Goal: Task Accomplishment & Management: Use online tool/utility

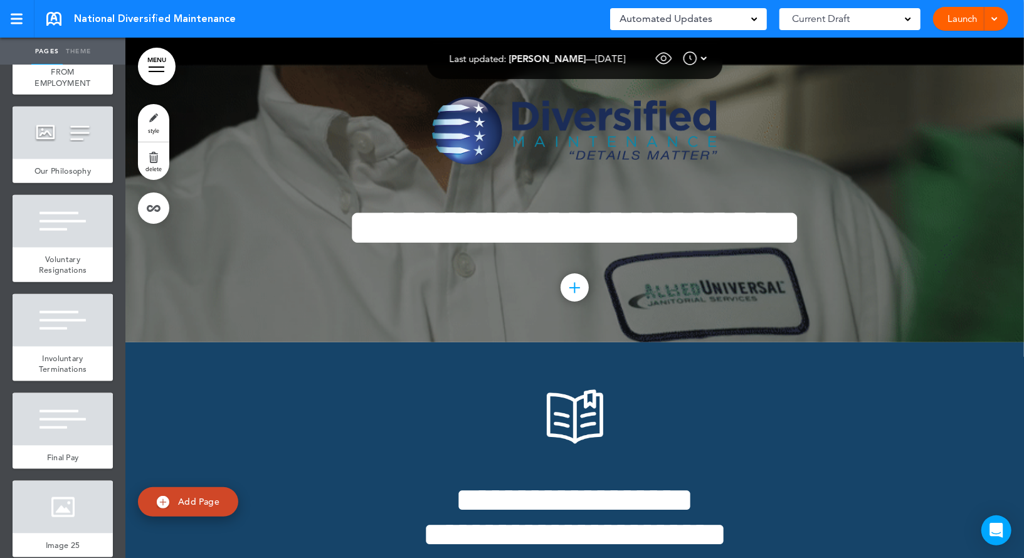
scroll to position [19489, 0]
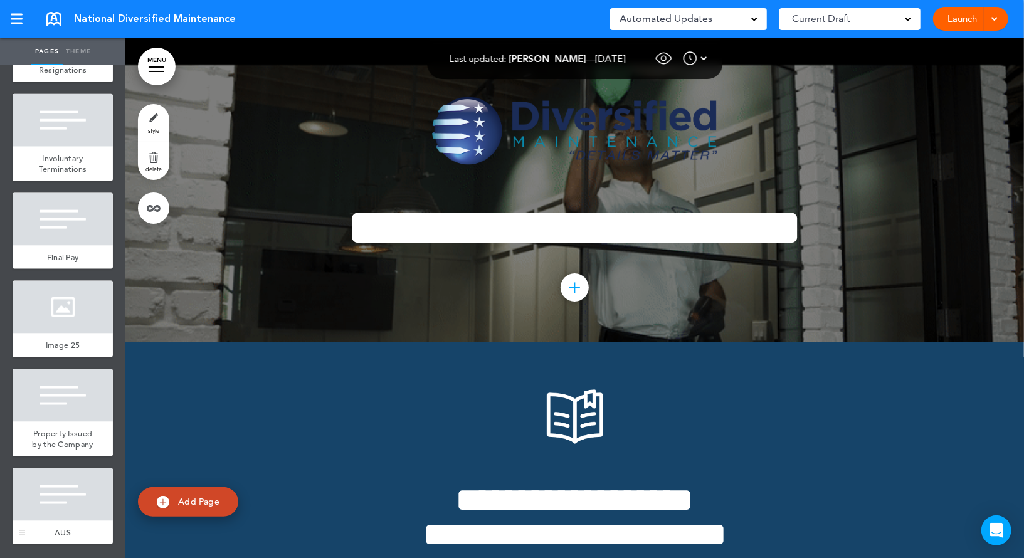
click at [68, 493] on div at bounding box center [63, 494] width 100 height 53
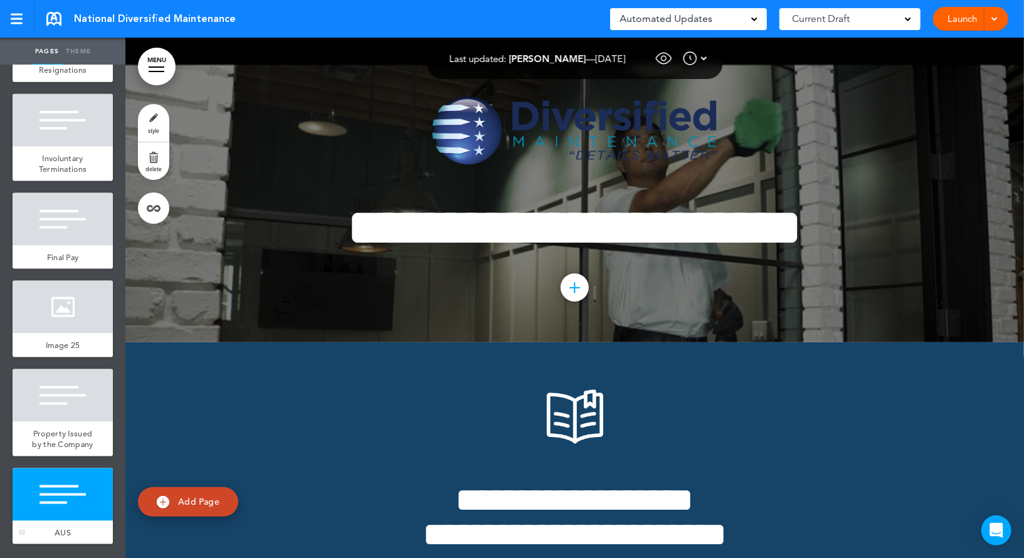
scroll to position [120593, 0]
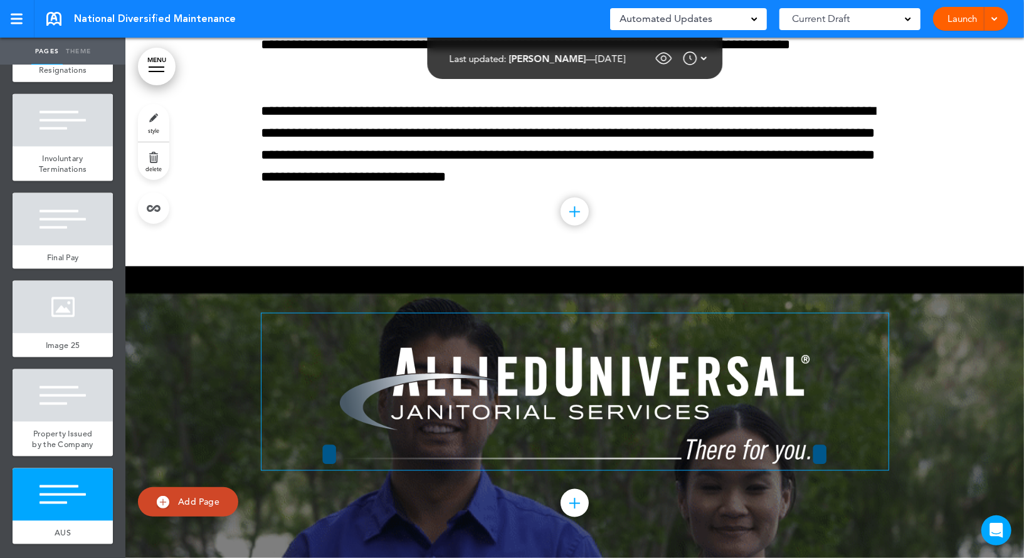
click at [476, 384] on img at bounding box center [575, 406] width 470 height 116
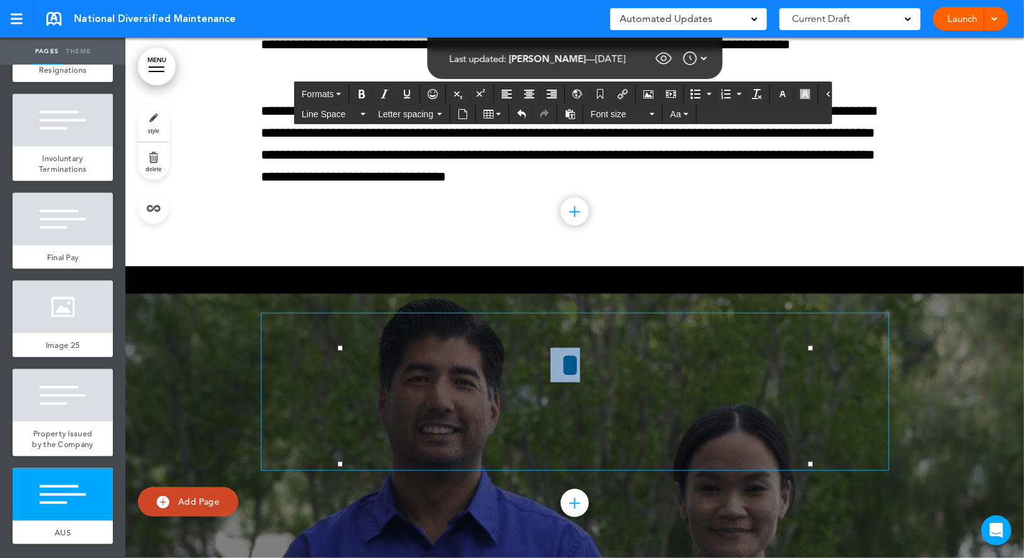
scroll to position [120505, 0]
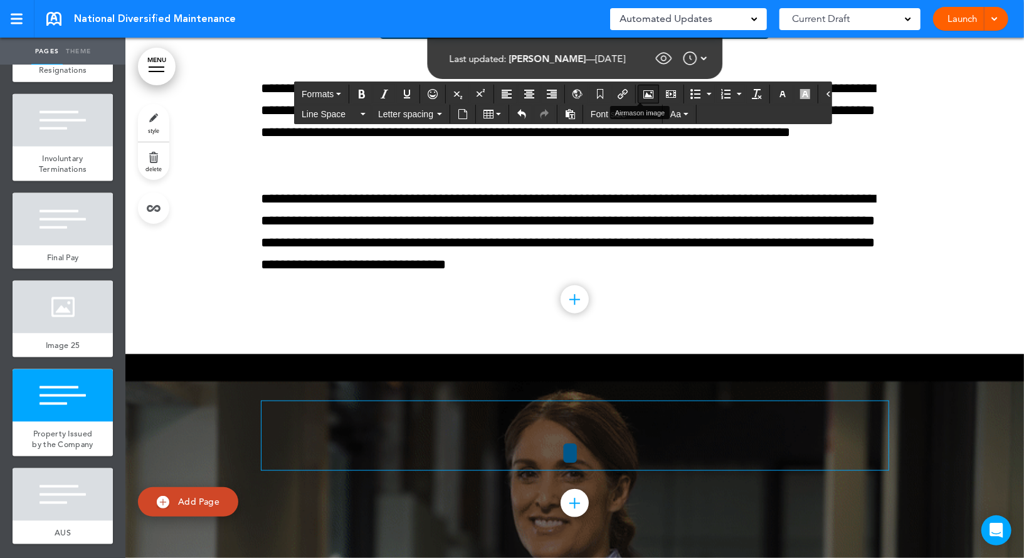
click at [643, 94] on icon "Airmason image" at bounding box center [648, 94] width 10 height 10
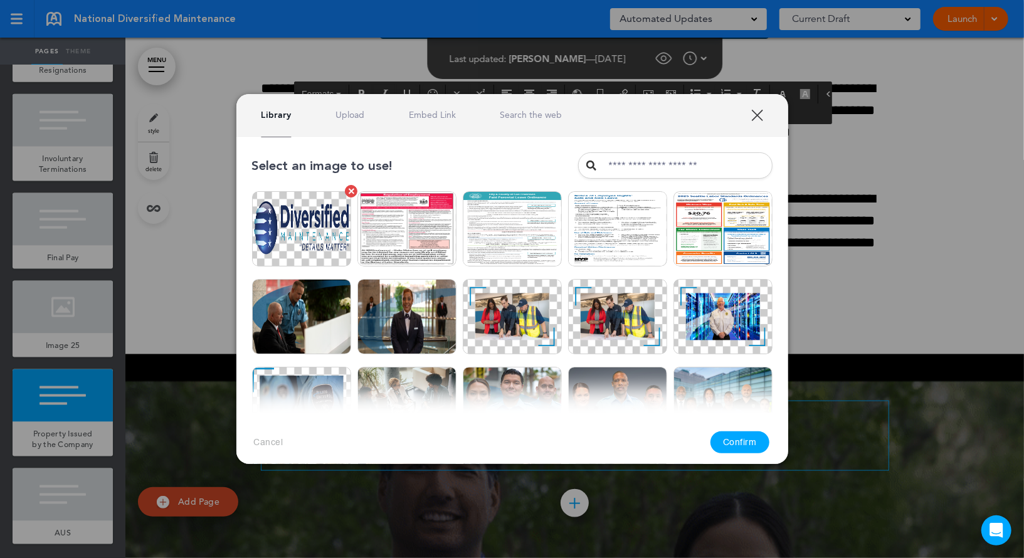
click at [322, 209] on img at bounding box center [301, 228] width 99 height 75
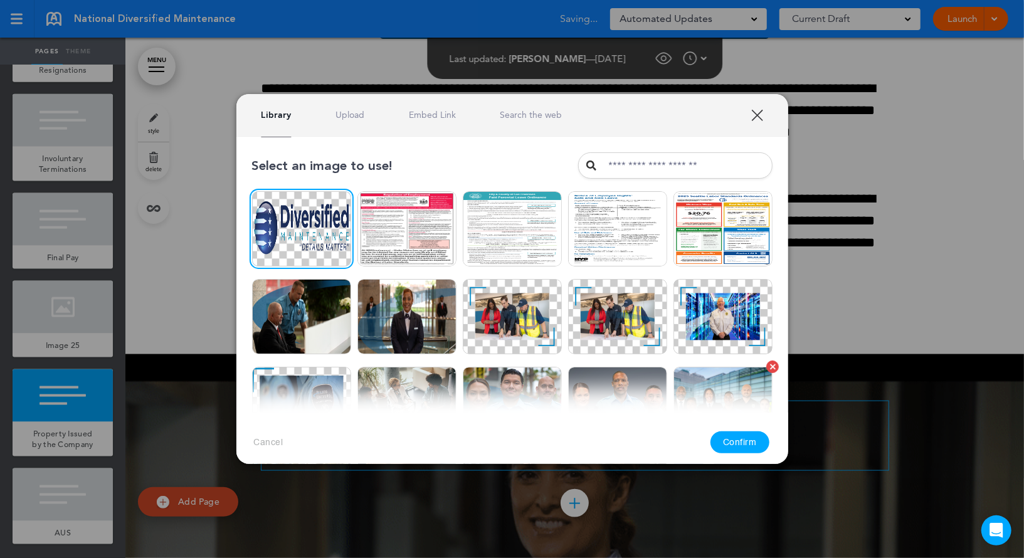
click at [748, 438] on button "Confirm" at bounding box center [739, 442] width 59 height 22
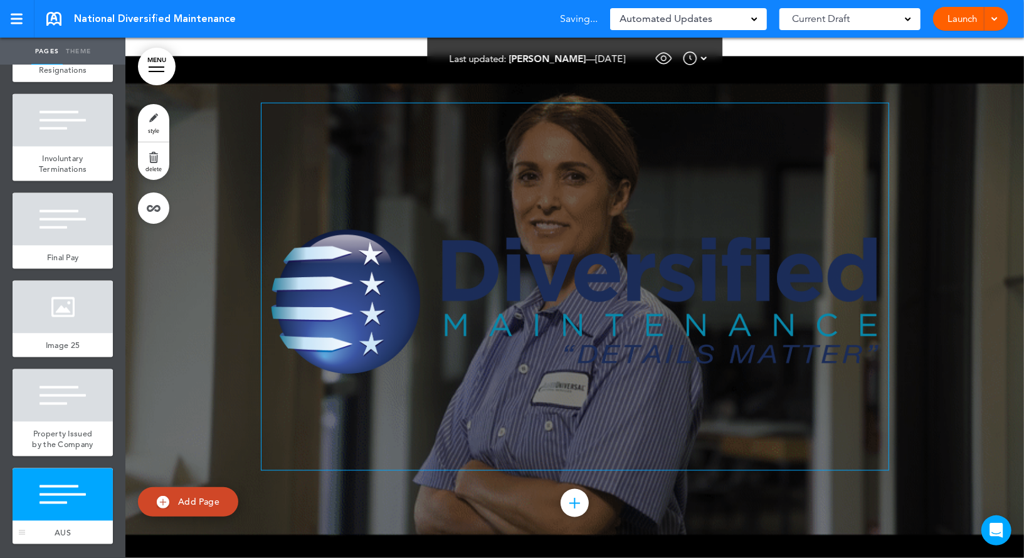
click at [55, 500] on div at bounding box center [63, 494] width 100 height 53
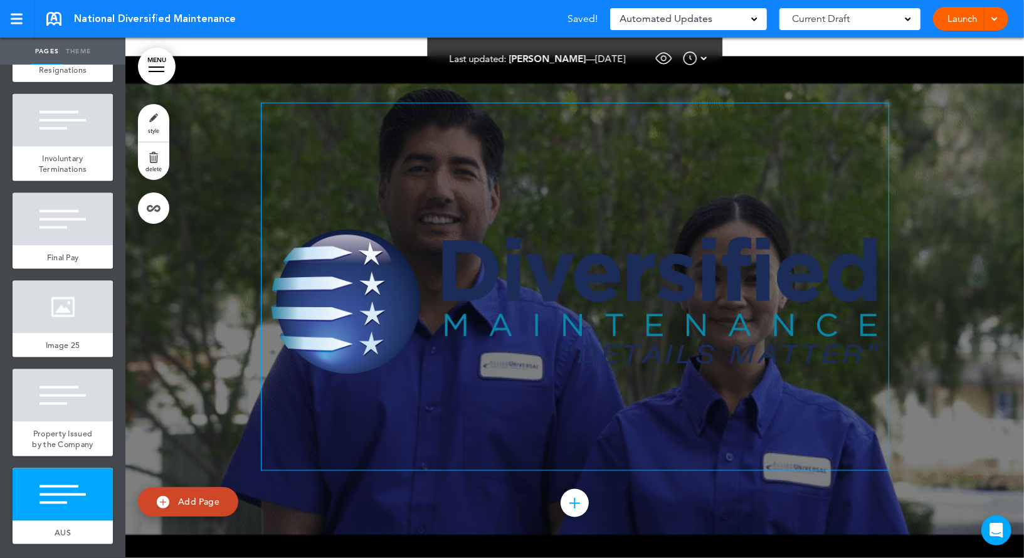
click at [536, 349] on img at bounding box center [574, 305] width 627 height 202
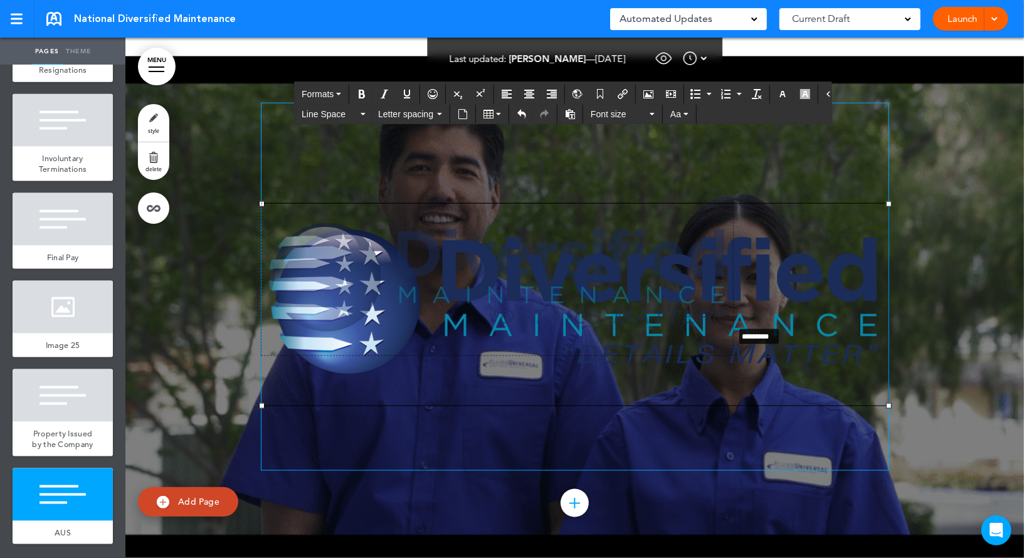
drag, startPoint x: 889, startPoint y: 406, endPoint x: 713, endPoint y: 317, distance: 197.1
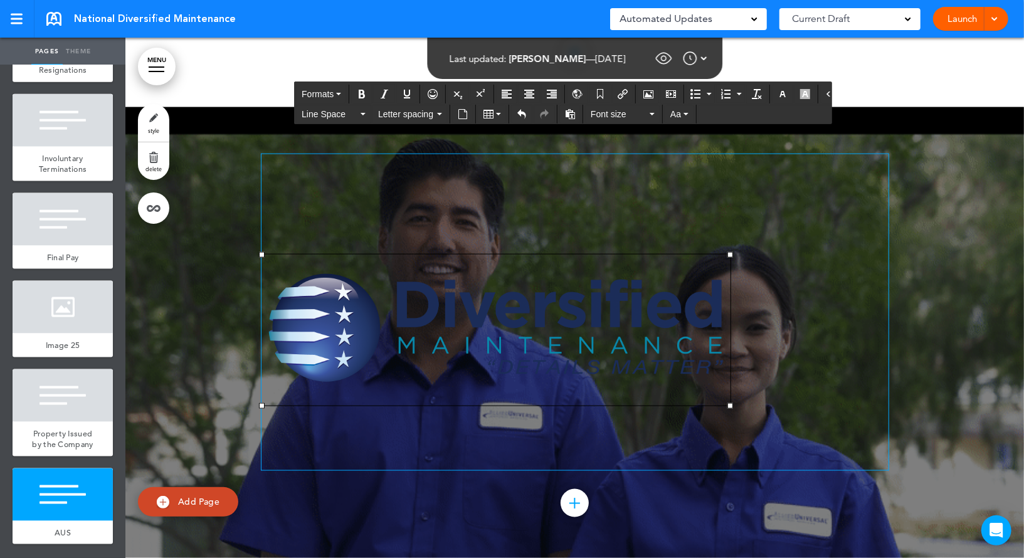
scroll to position [120751, 0]
click at [525, 87] on button "Align center" at bounding box center [529, 94] width 20 height 18
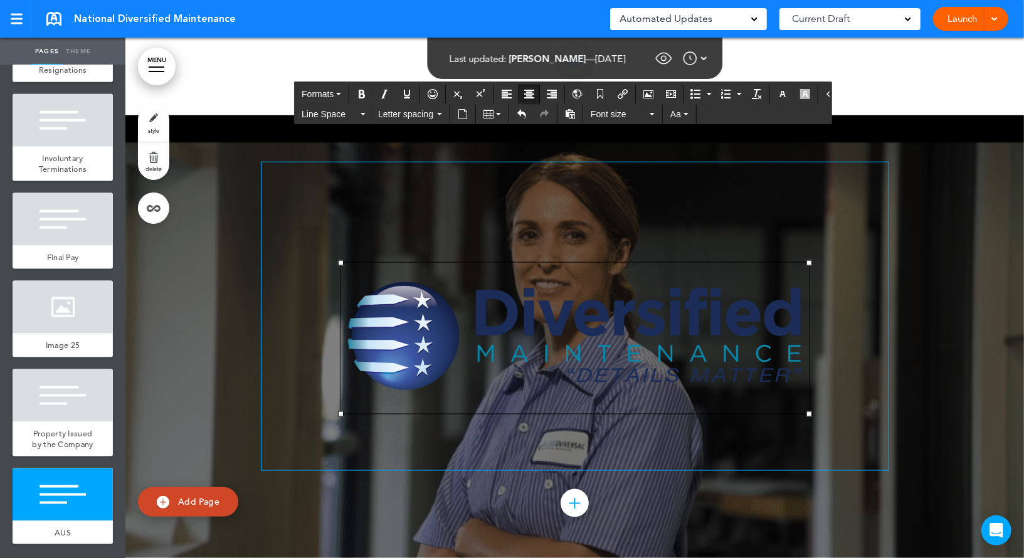
click at [919, 262] on div at bounding box center [574, 336] width 899 height 443
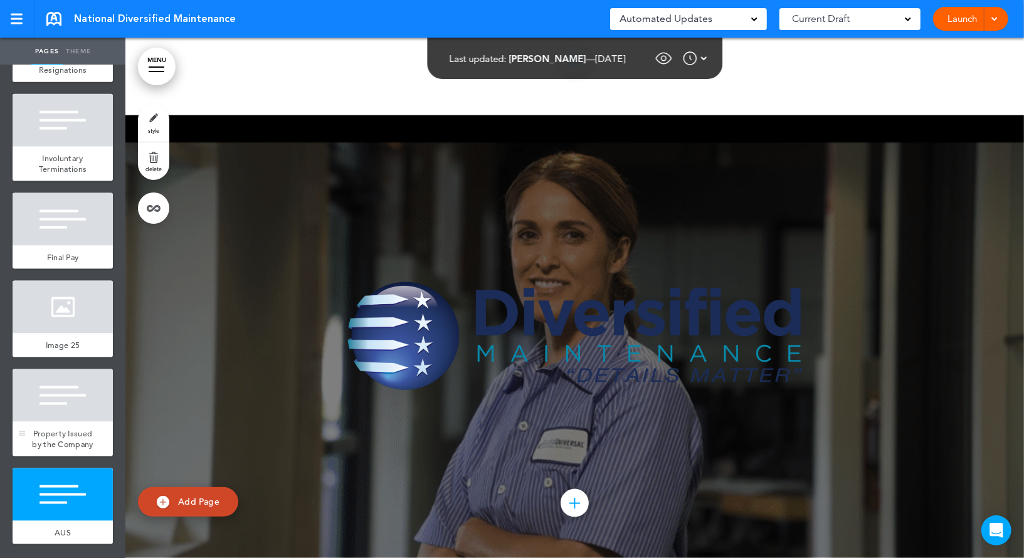
click at [61, 391] on div at bounding box center [63, 395] width 100 height 53
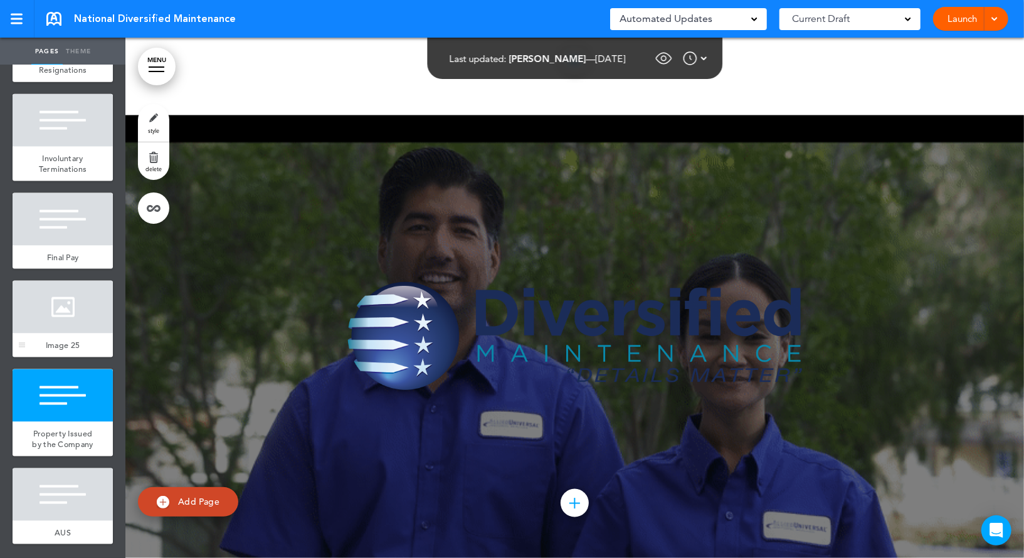
click at [56, 323] on div at bounding box center [63, 307] width 100 height 53
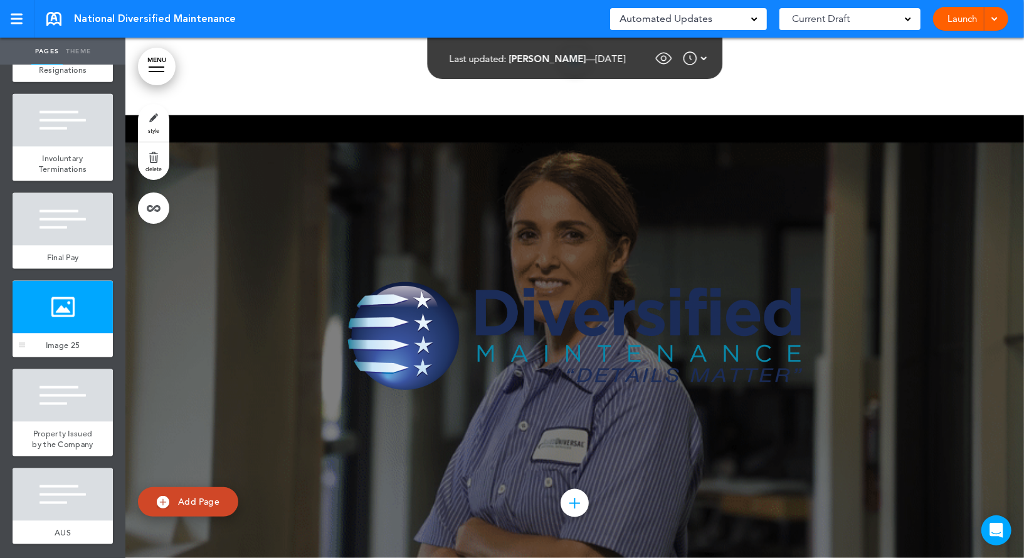
scroll to position [119823, 0]
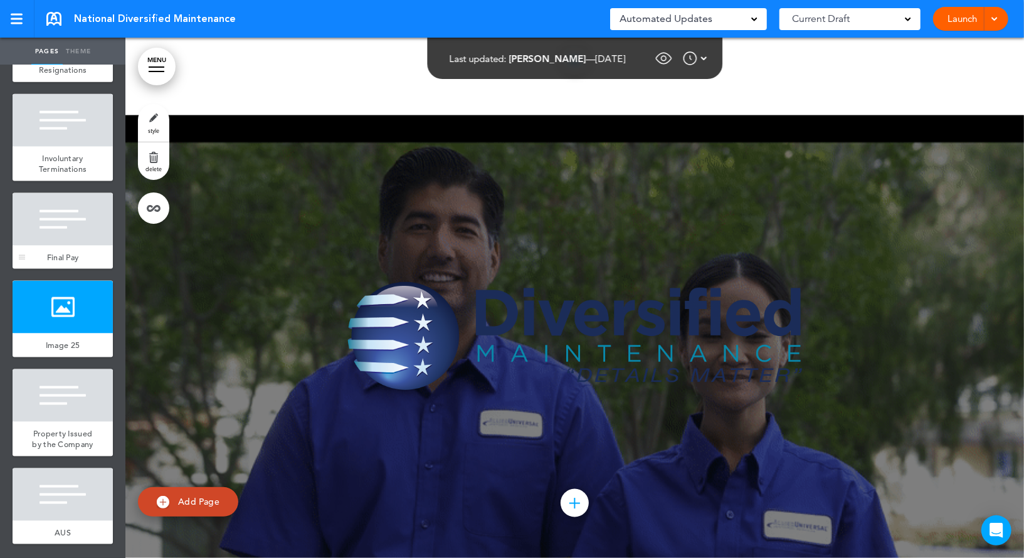
click at [53, 232] on div at bounding box center [63, 219] width 100 height 53
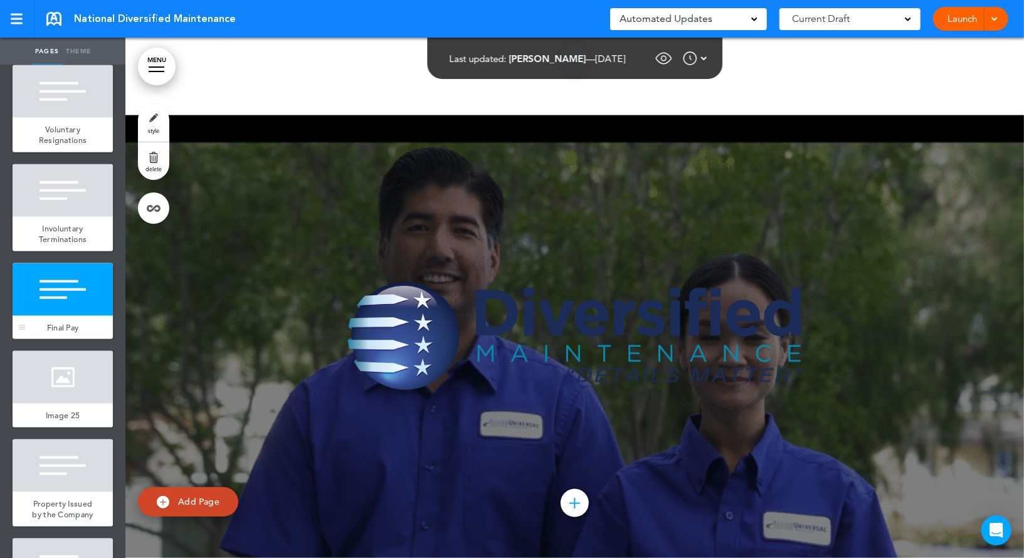
scroll to position [19391, 0]
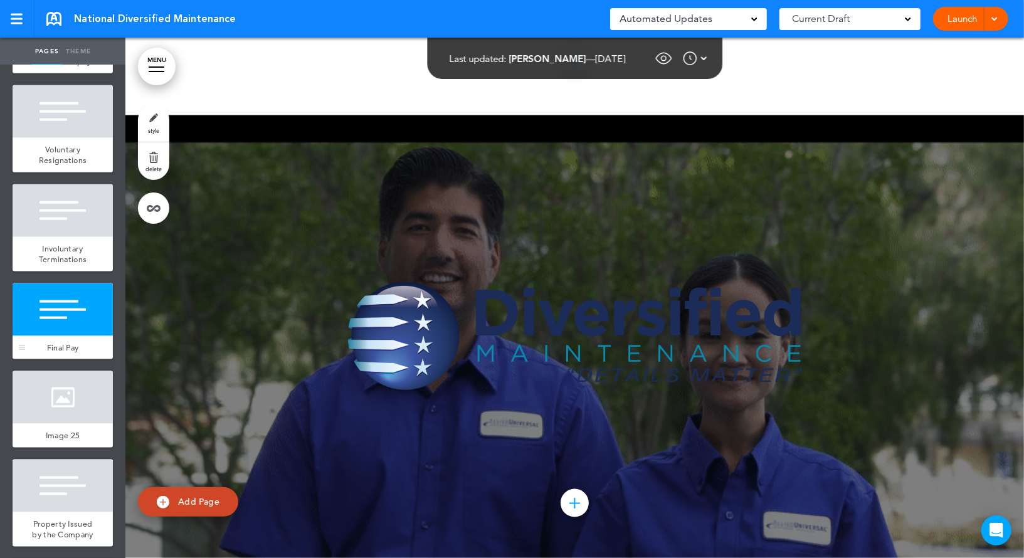
click at [53, 232] on div at bounding box center [63, 210] width 100 height 53
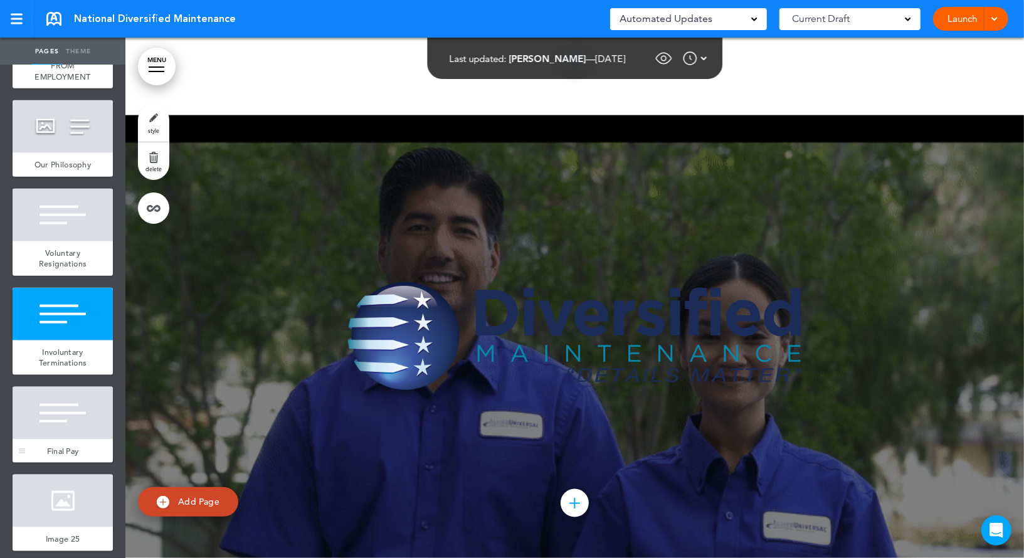
scroll to position [19285, 0]
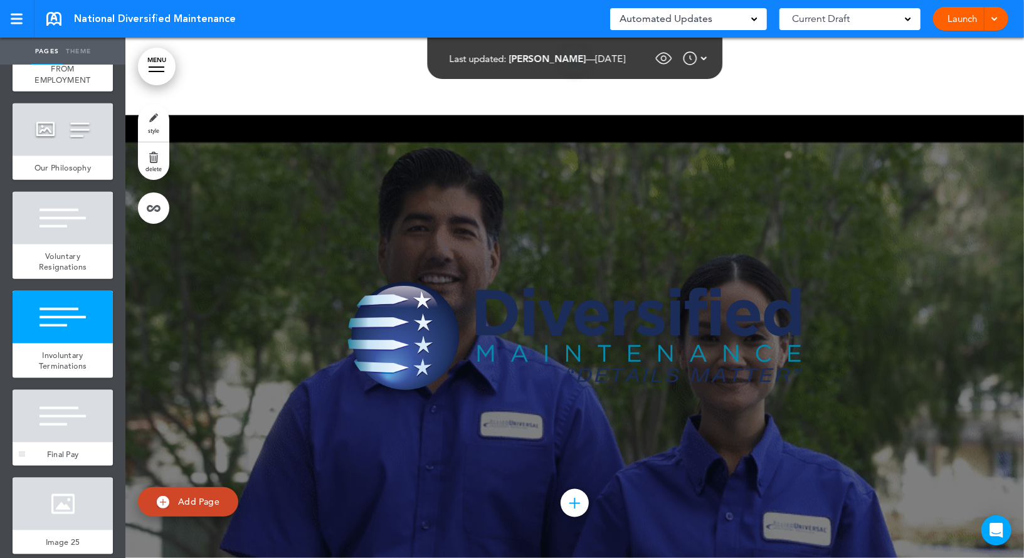
click at [53, 232] on div at bounding box center [63, 218] width 100 height 53
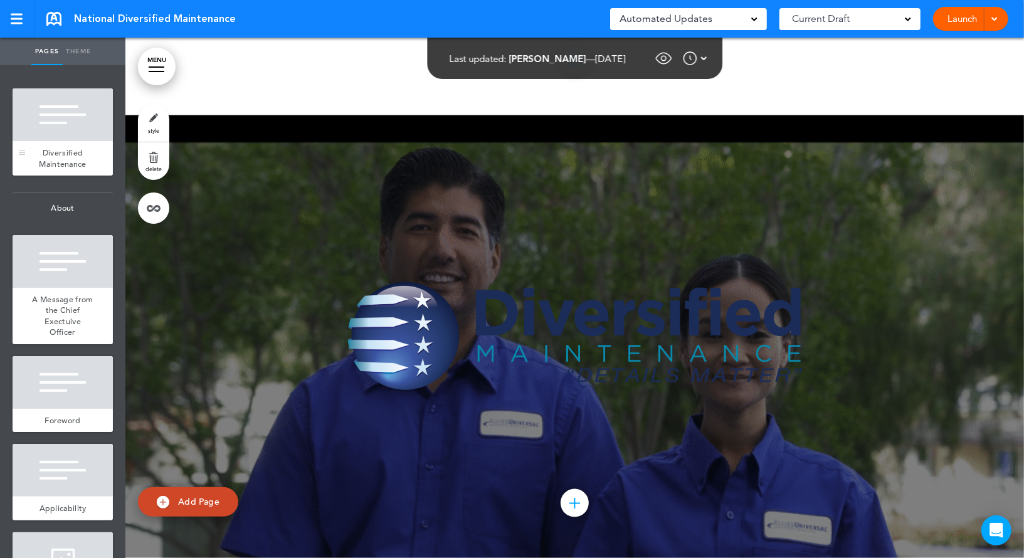
click at [82, 108] on div at bounding box center [63, 114] width 100 height 53
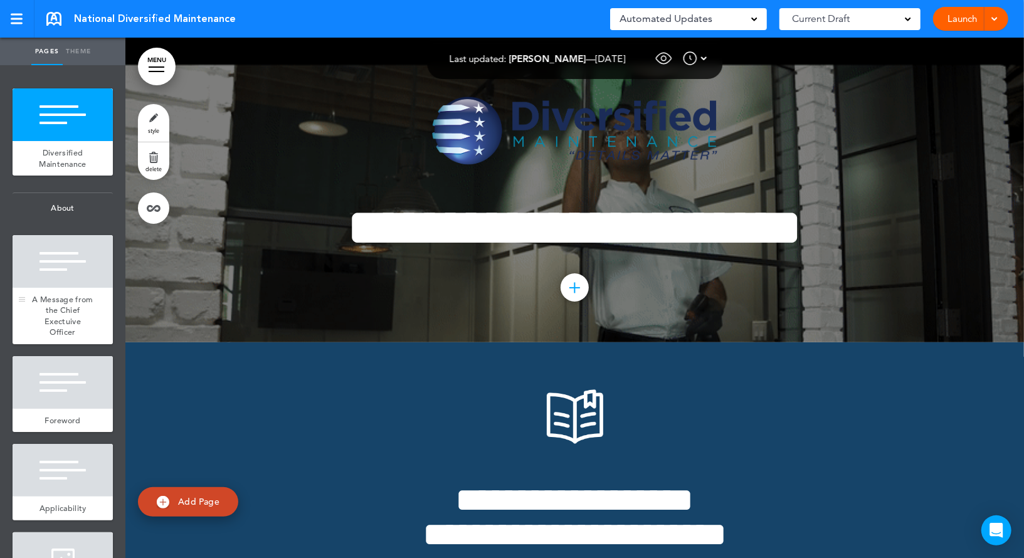
click at [64, 273] on div at bounding box center [63, 261] width 100 height 53
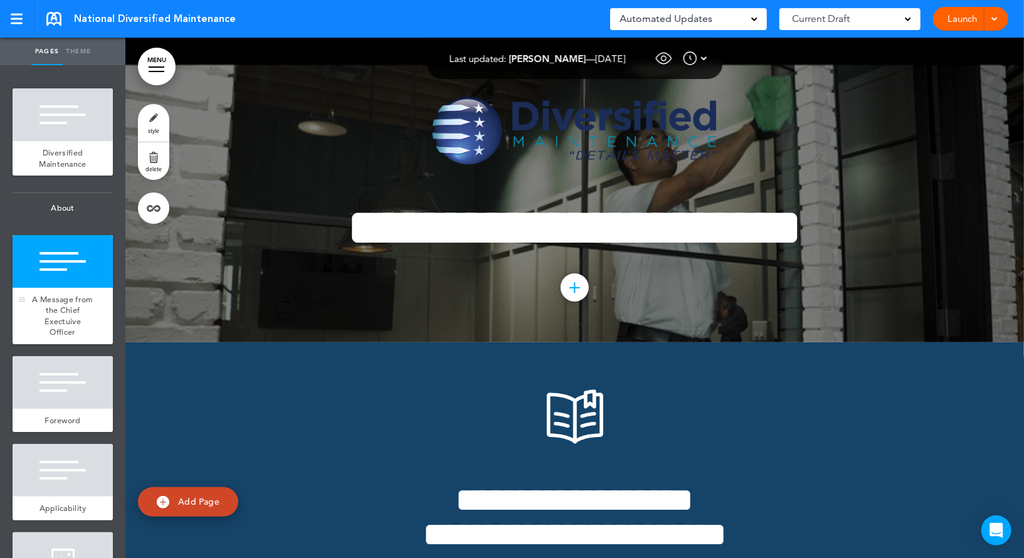
click at [64, 356] on div at bounding box center [63, 382] width 100 height 53
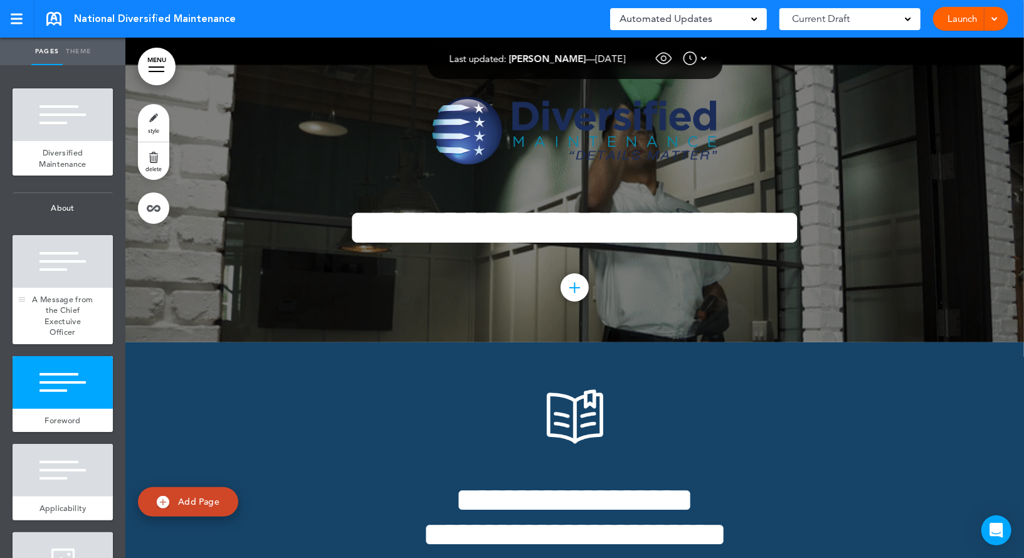
click at [64, 444] on div at bounding box center [63, 470] width 100 height 53
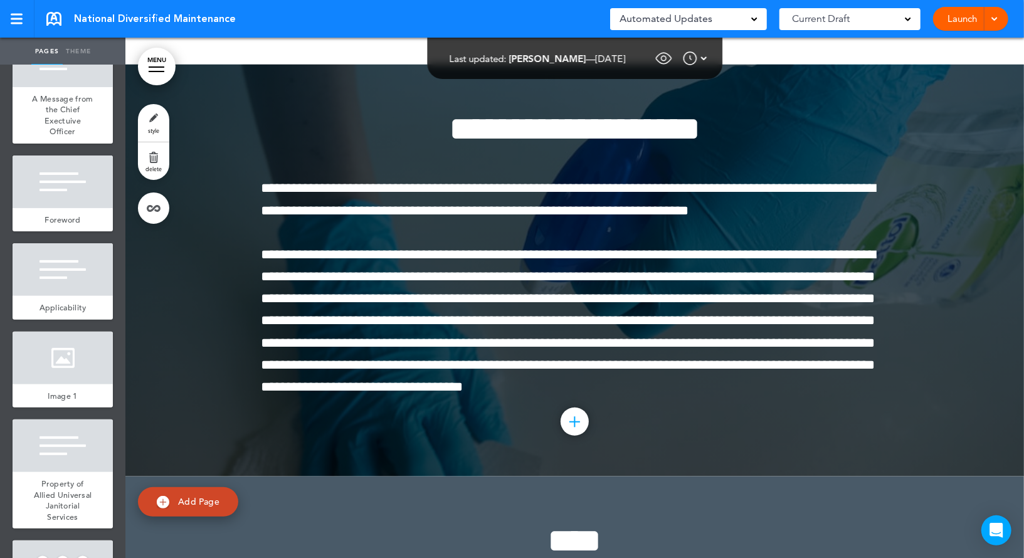
scroll to position [25032, 0]
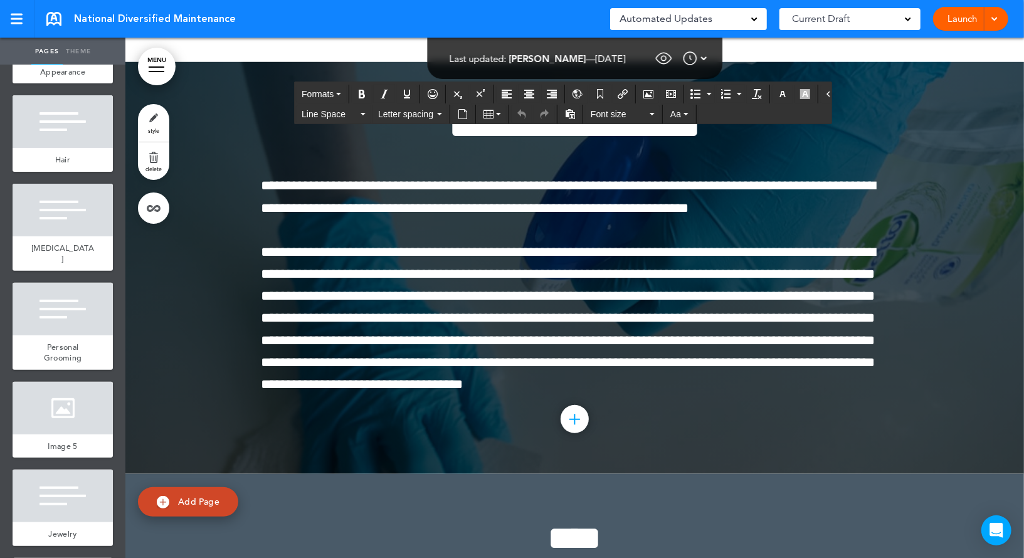
scroll to position [2985, 0]
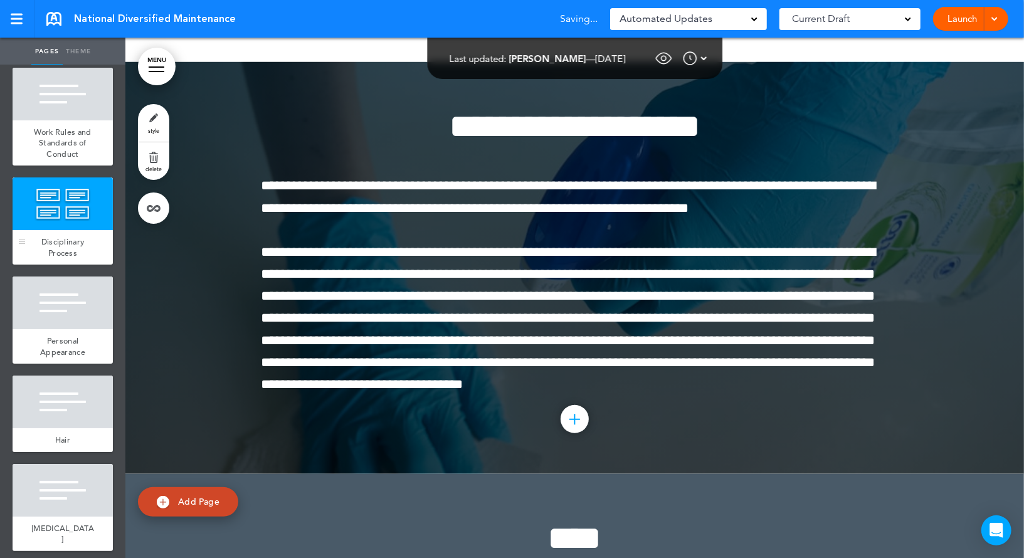
click at [76, 221] on div at bounding box center [63, 203] width 100 height 53
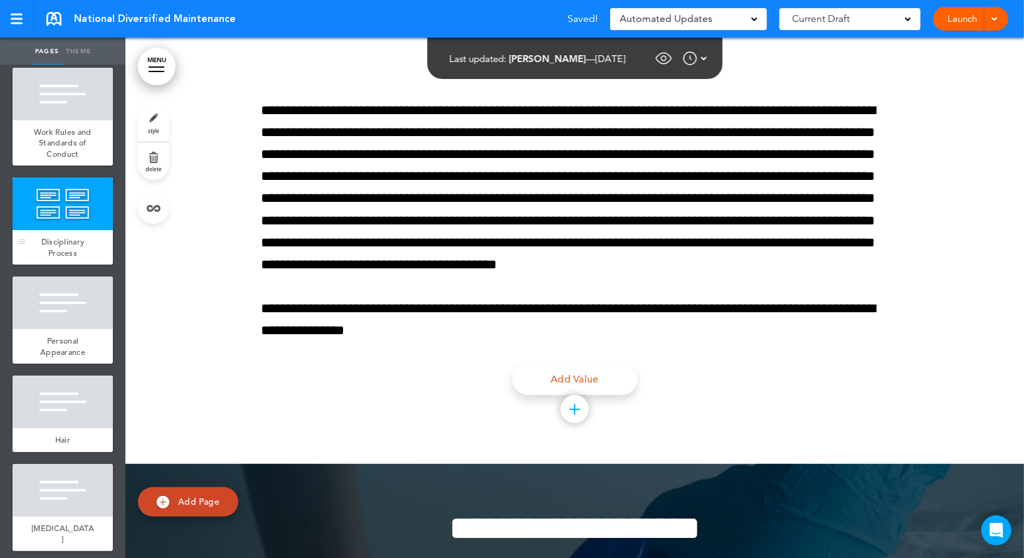
scroll to position [24619, 0]
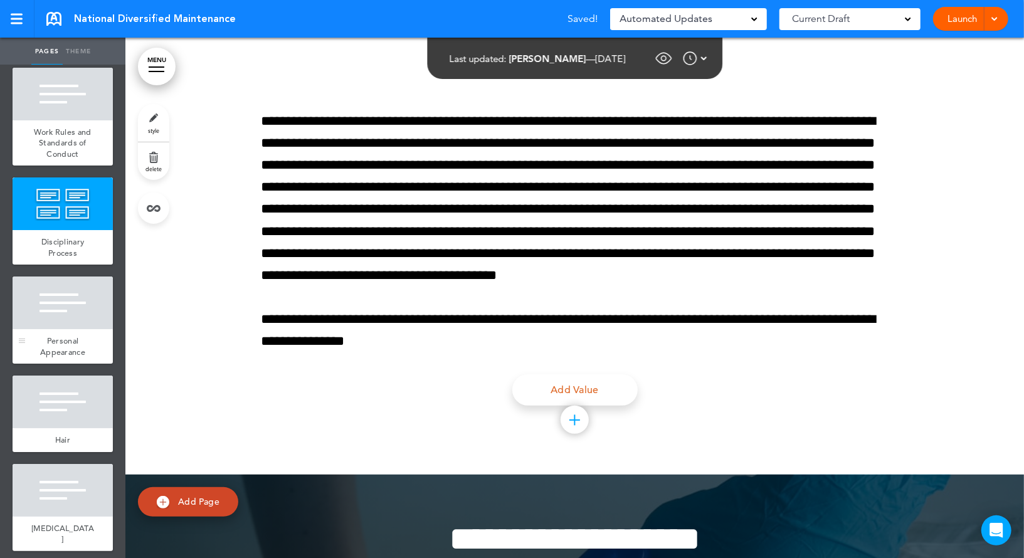
click at [66, 306] on div at bounding box center [63, 303] width 100 height 53
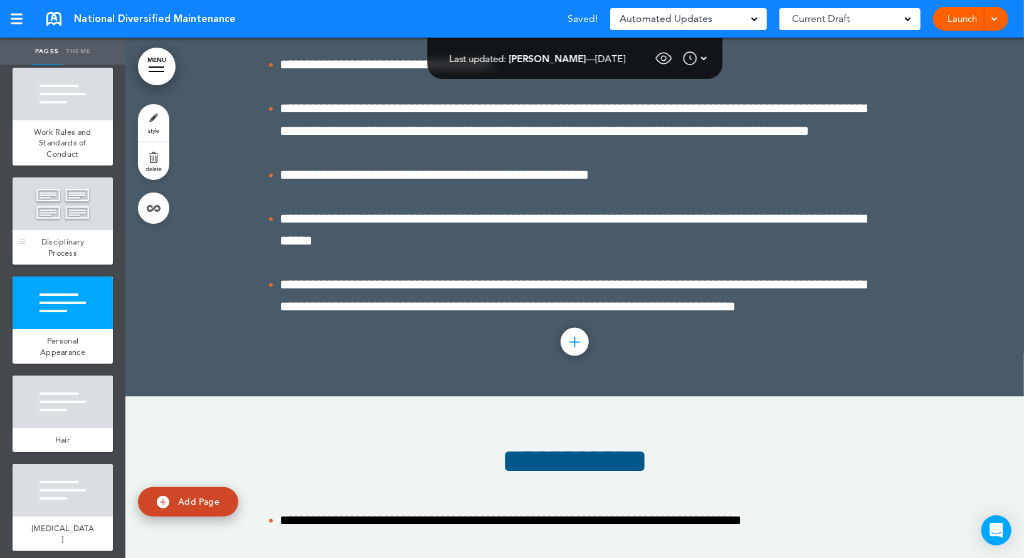
click at [70, 223] on div at bounding box center [63, 203] width 100 height 53
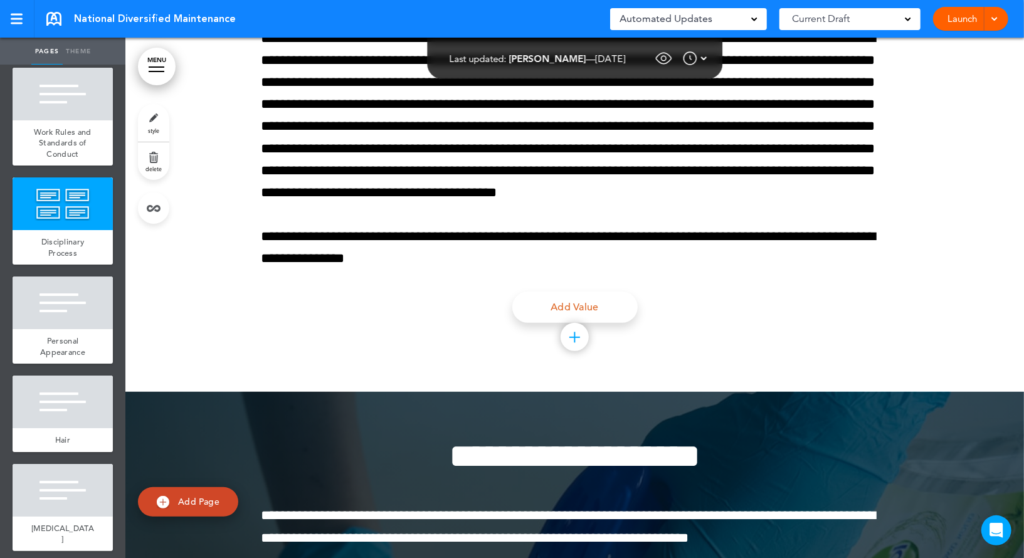
scroll to position [24702, 0]
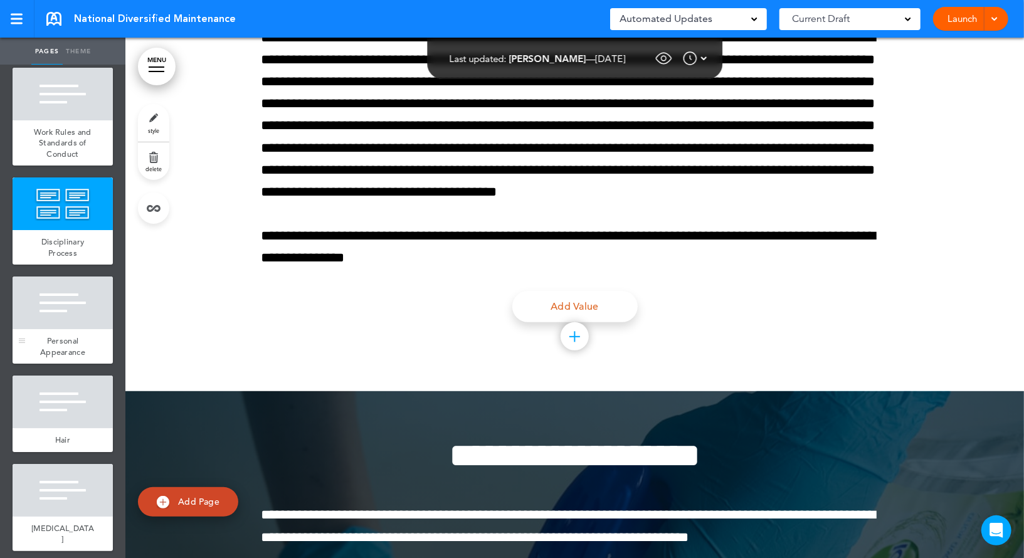
click at [61, 305] on div at bounding box center [63, 303] width 100 height 53
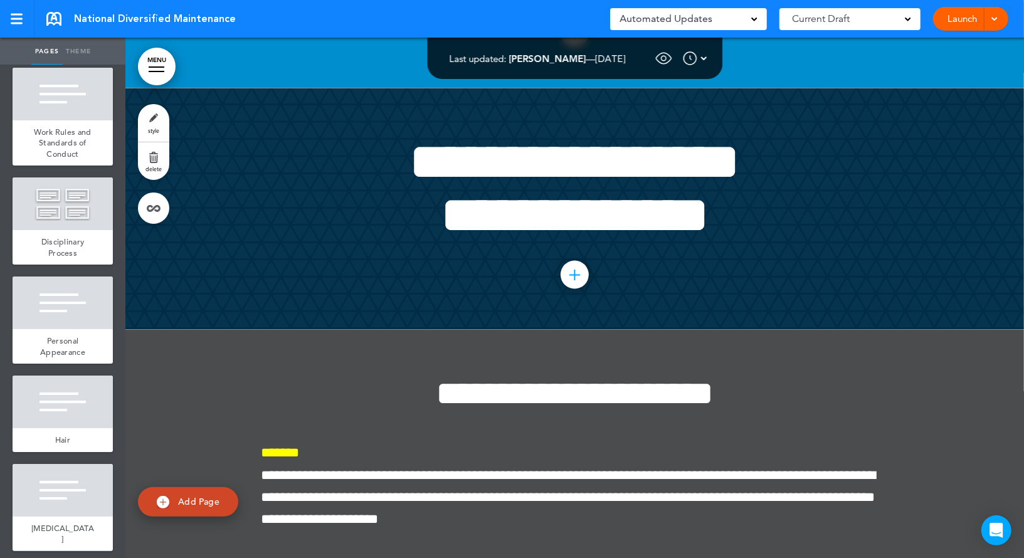
scroll to position [35038, 0]
